Goal: Find specific page/section: Find specific page/section

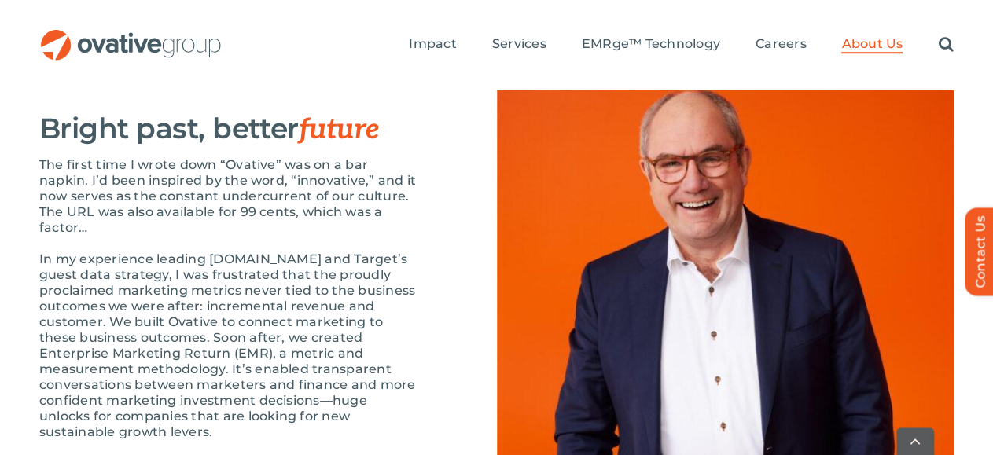
scroll to position [1790, 0]
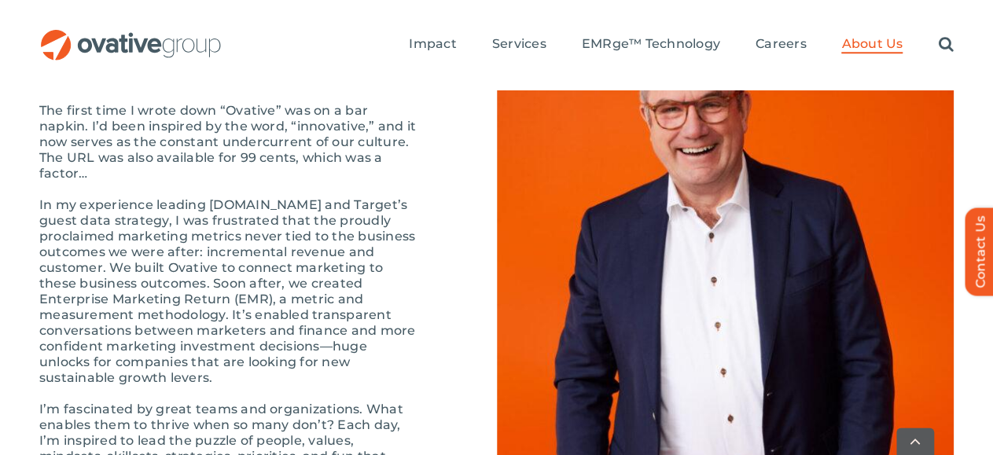
click at [818, 203] on img at bounding box center [725, 322] width 457 height 623
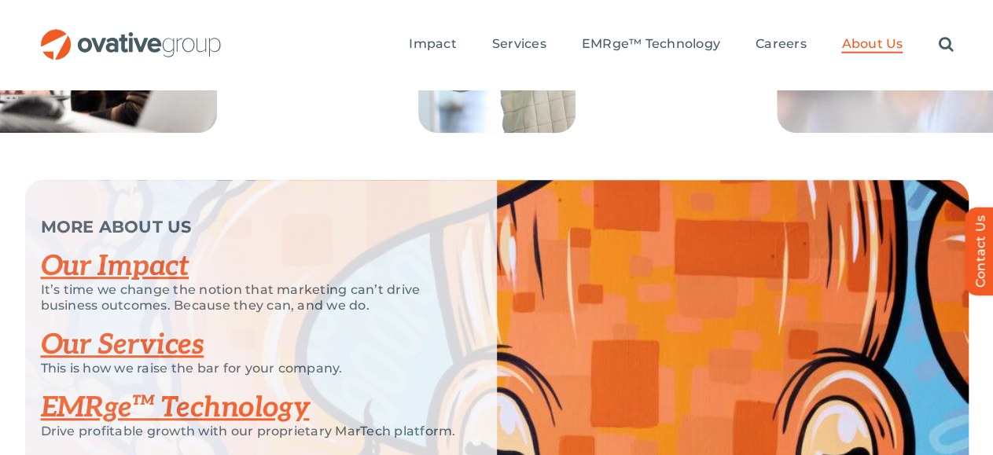
scroll to position [3329, 0]
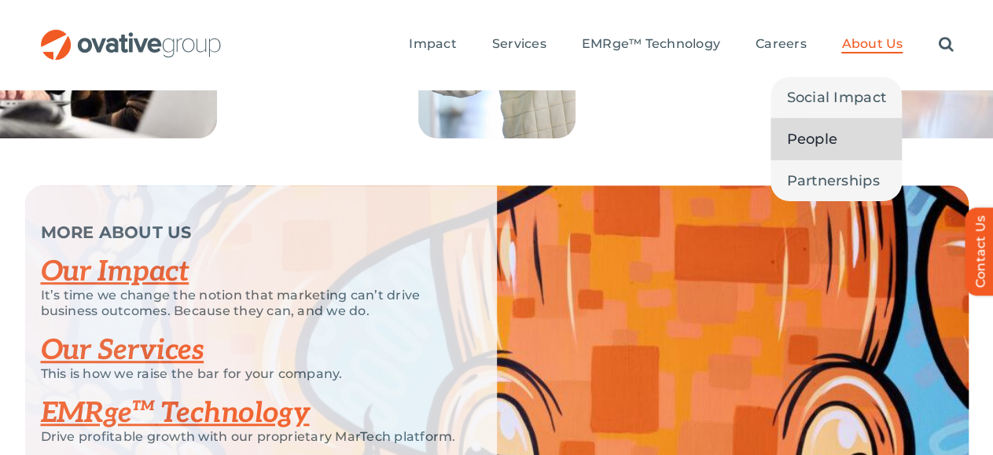
click at [829, 128] on span "People" at bounding box center [811, 139] width 51 height 22
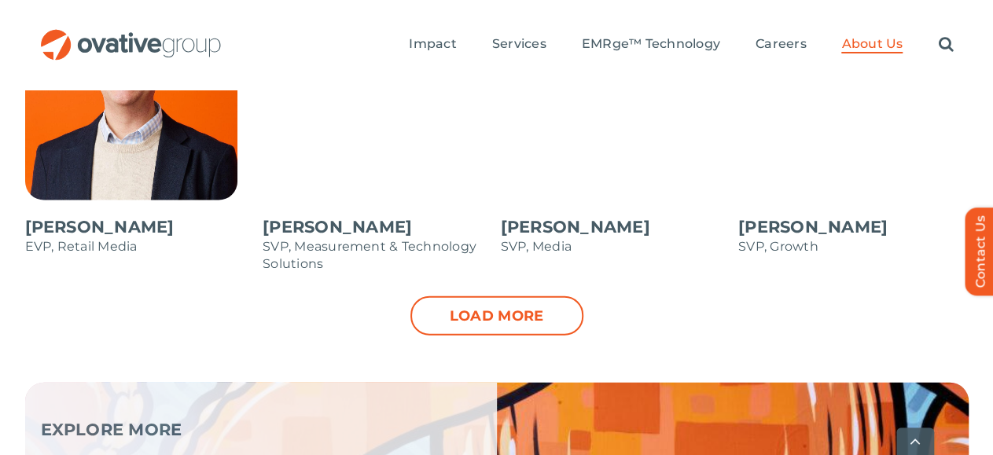
scroll to position [1880, 0]
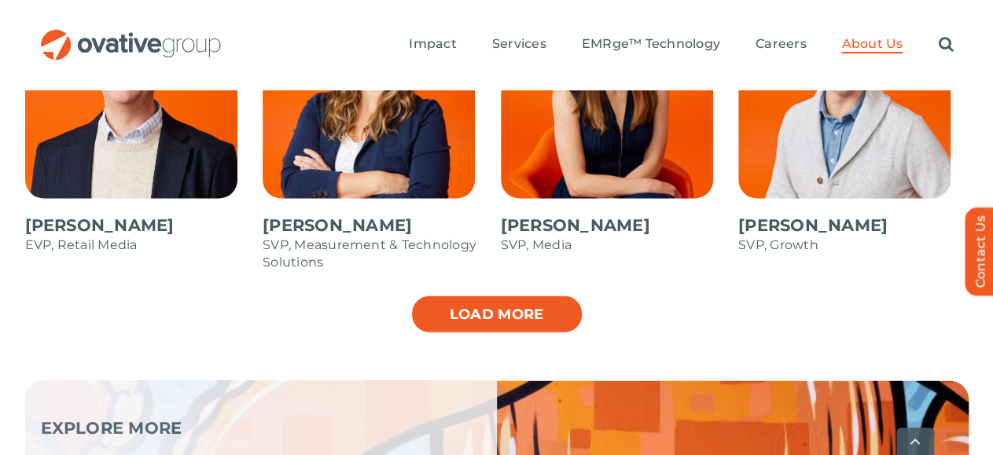
click at [554, 295] on link "Load more" at bounding box center [496, 314] width 173 height 39
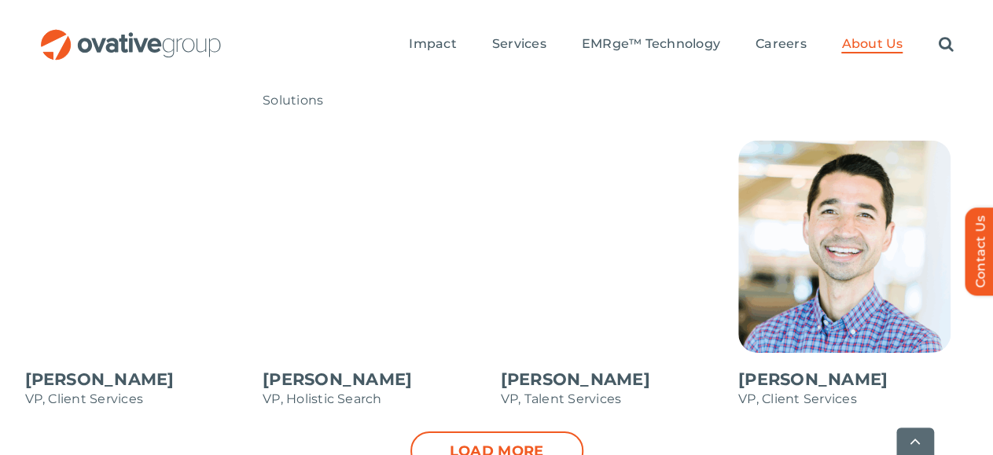
scroll to position [2370, 0]
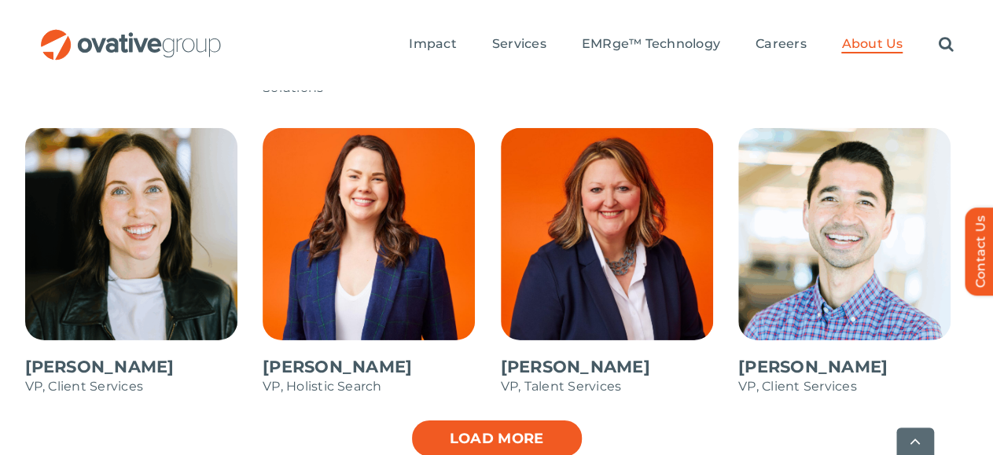
click at [548, 419] on link "Load more" at bounding box center [496, 438] width 173 height 39
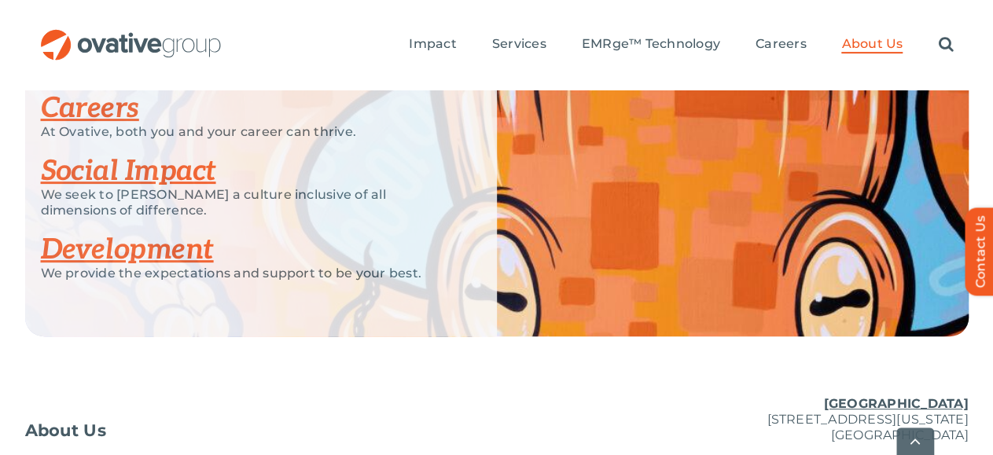
scroll to position [3186, 0]
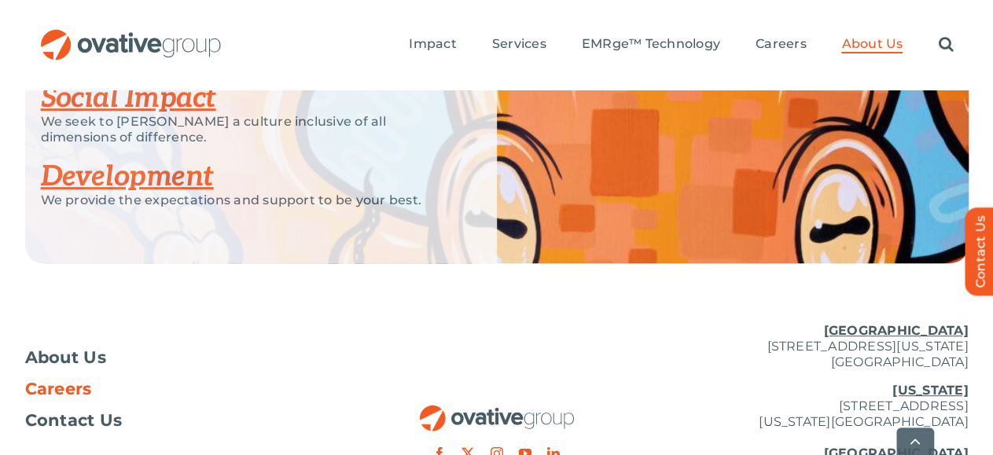
click at [68, 381] on span "Careers" at bounding box center [58, 389] width 67 height 16
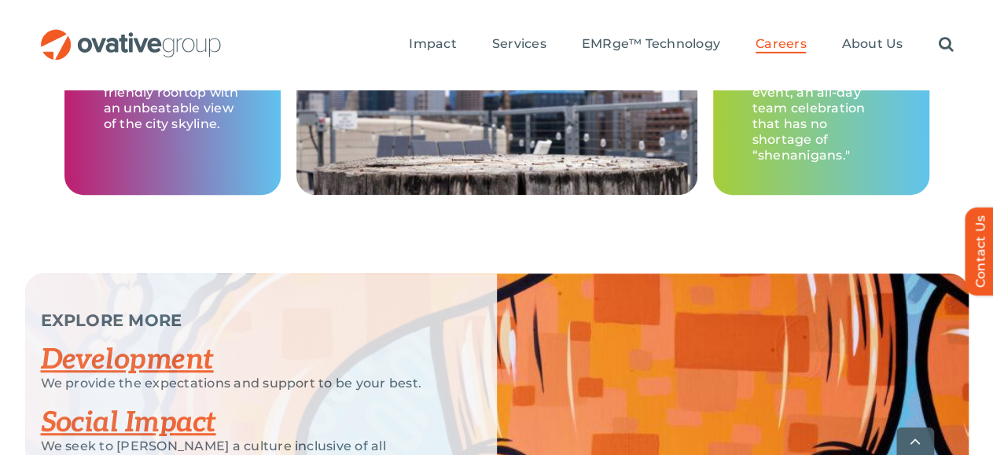
scroll to position [3188, 0]
